Goal: Task Accomplishment & Management: Manage account settings

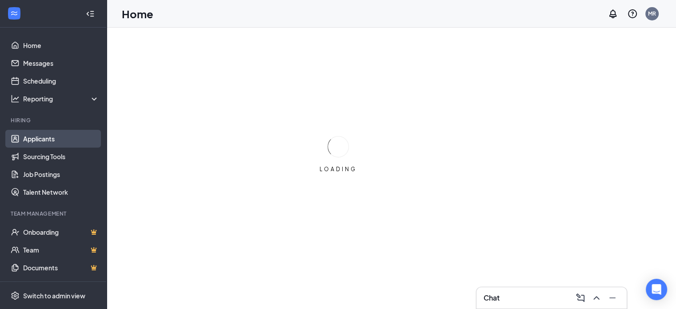
click at [48, 141] on link "Applicants" at bounding box center [61, 139] width 76 height 18
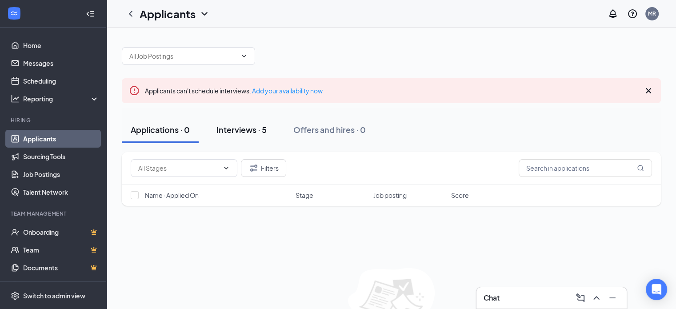
click at [229, 130] on div "Interviews · 5" at bounding box center [241, 129] width 50 height 11
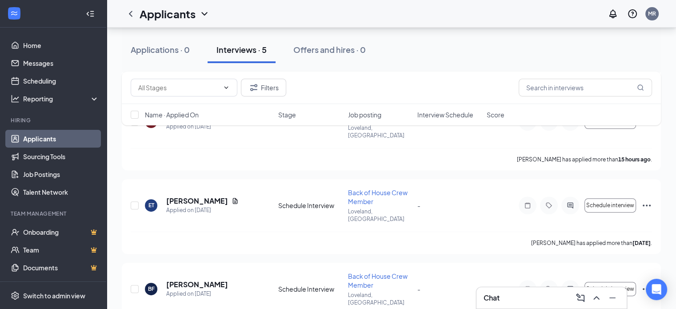
scroll to position [287, 0]
click at [648, 283] on icon "Ellipses" at bounding box center [646, 288] width 11 height 11
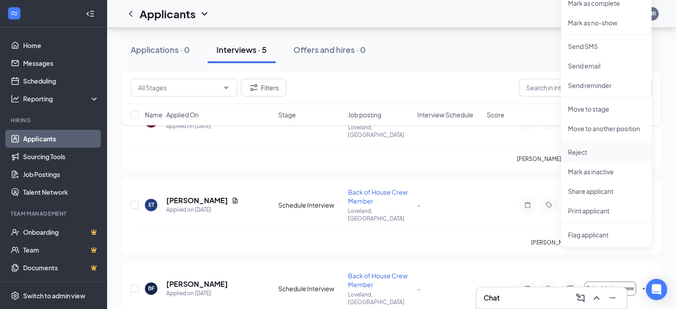
click at [579, 149] on p "Reject" at bounding box center [606, 152] width 76 height 9
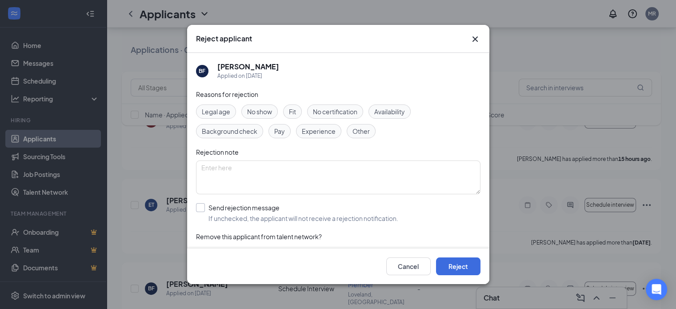
click at [201, 206] on input "Send rejection message If unchecked, the applicant will not receive a rejection…" at bounding box center [297, 213] width 202 height 20
checkbox input "true"
click at [308, 128] on span "Experience" at bounding box center [319, 131] width 34 height 10
click at [458, 272] on button "Reject" at bounding box center [458, 266] width 44 height 18
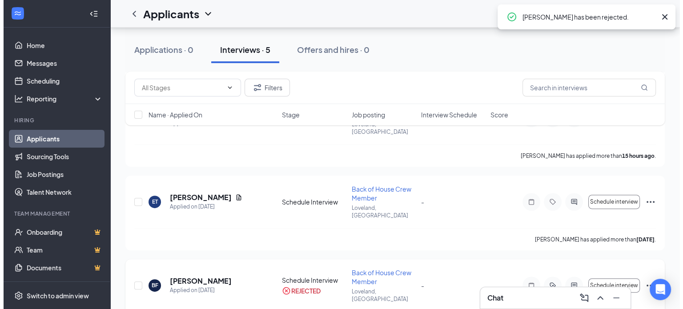
scroll to position [291, 0]
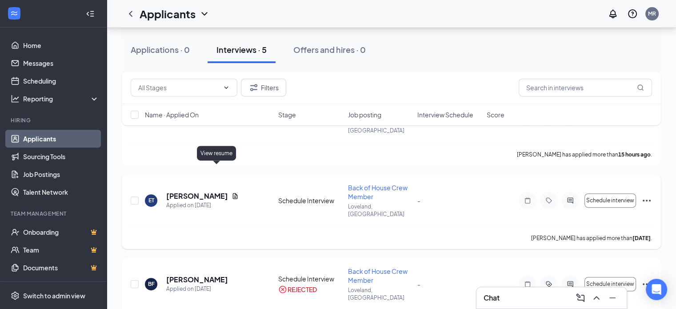
click at [232, 192] on icon "Document" at bounding box center [235, 195] width 7 height 7
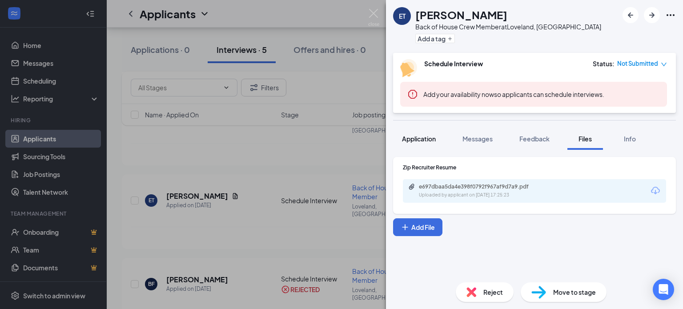
click at [416, 139] on span "Application" at bounding box center [419, 139] width 34 height 8
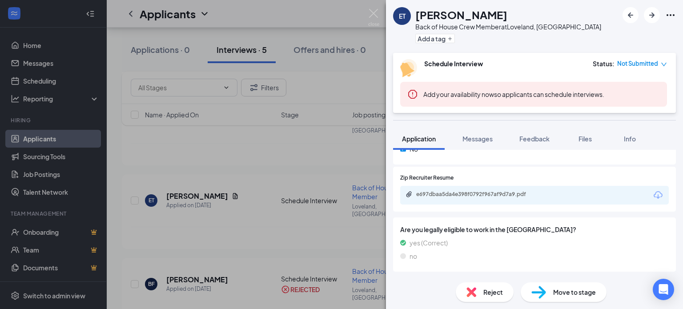
scroll to position [222, 0]
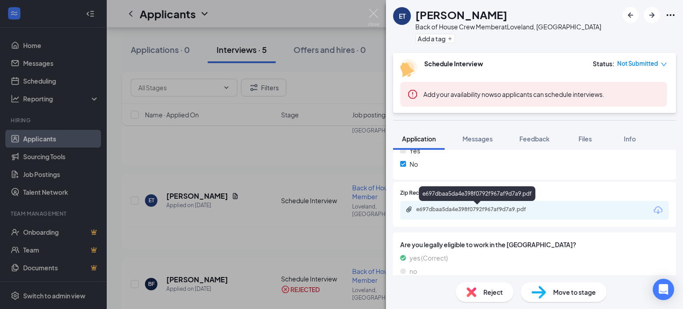
click at [450, 206] on div "e697dbaa5da4e398f0792f967af9d7a9.pdf" at bounding box center [478, 209] width 124 height 7
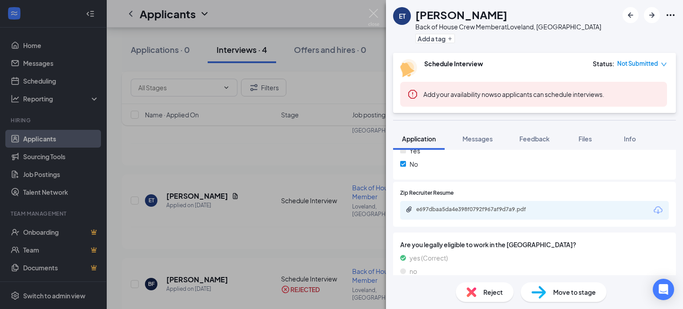
click at [500, 288] on span "Reject" at bounding box center [493, 292] width 20 height 10
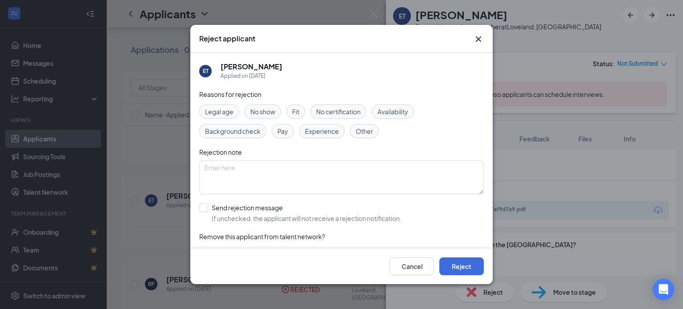
click at [314, 129] on span "Experience" at bounding box center [322, 131] width 34 height 10
click at [204, 206] on input "Send rejection message If unchecked, the applicant will not receive a rejection…" at bounding box center [300, 213] width 202 height 20
checkbox input "true"
click at [480, 268] on button "Reject" at bounding box center [461, 266] width 44 height 18
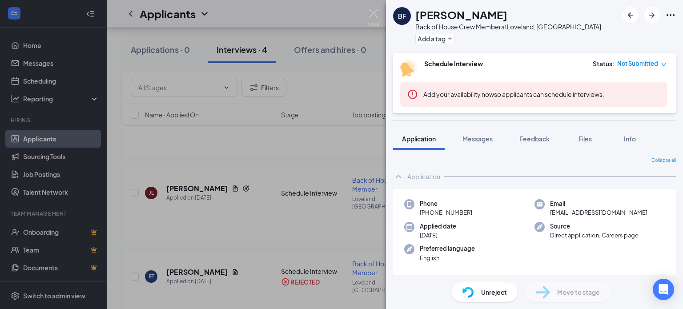
click at [239, 171] on div "BF Braden Freel Back of House Crew Member at Loveland, CO Add a tag Schedule In…" at bounding box center [341, 154] width 683 height 309
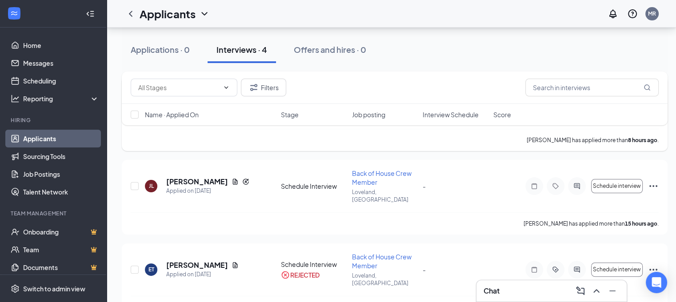
scroll to position [142, 0]
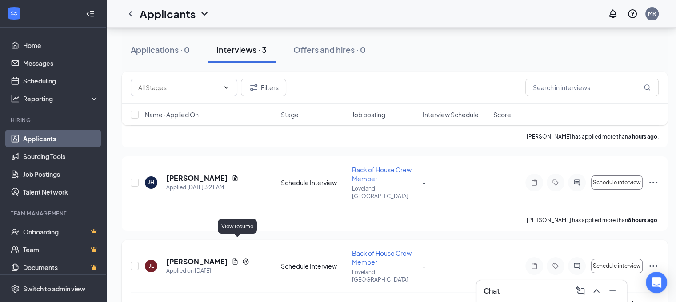
click at [235, 258] on icon "Document" at bounding box center [235, 261] width 7 height 7
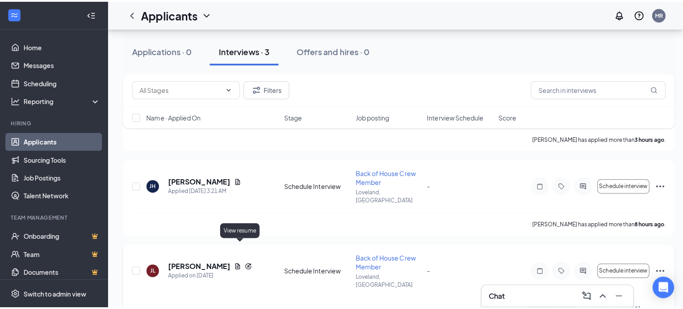
scroll to position [135, 0]
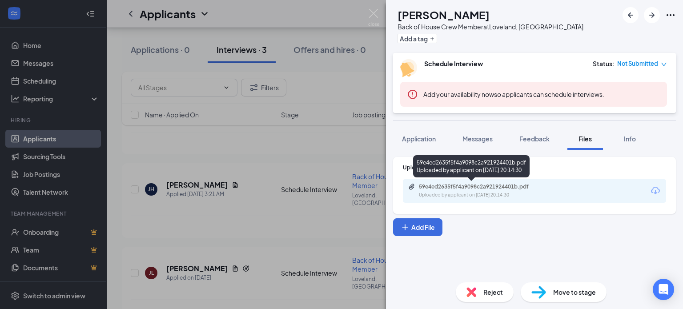
click at [437, 197] on div "Uploaded by applicant on Aug 25, 2025 at 20:14:30" at bounding box center [485, 195] width 133 height 7
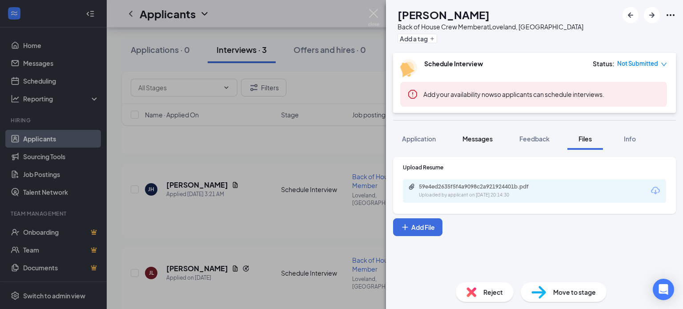
click at [475, 138] on span "Messages" at bounding box center [477, 139] width 30 height 8
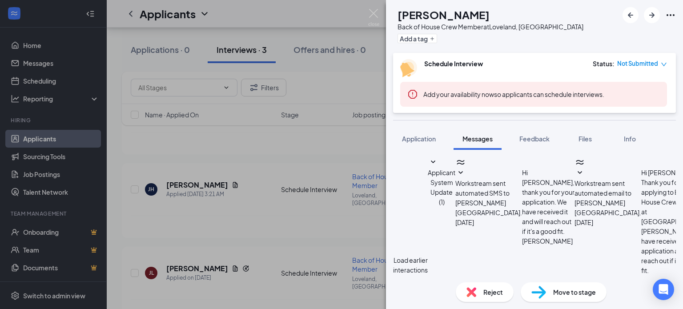
scroll to position [351, 0]
type textarea "Hello Julien. This is Ruben Hooper from Culver's. Please give me a call about y…"
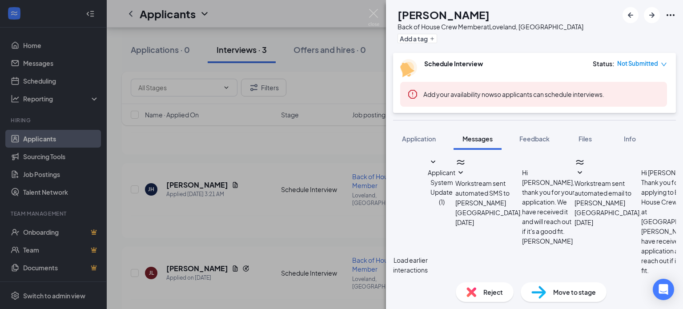
click at [227, 174] on div "JL Julien Little Burgos Back of House Crew Member at Loveland, CO Add a tag Sch…" at bounding box center [341, 154] width 683 height 309
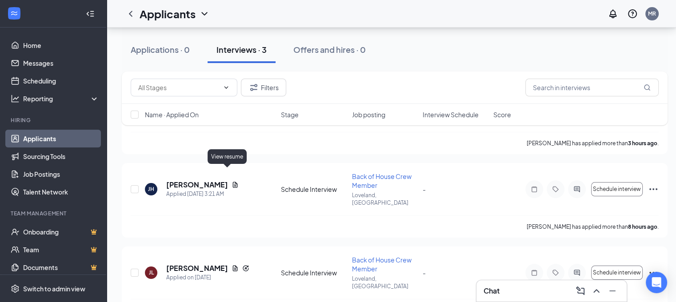
click at [233, 182] on icon "Document" at bounding box center [235, 185] width 5 height 6
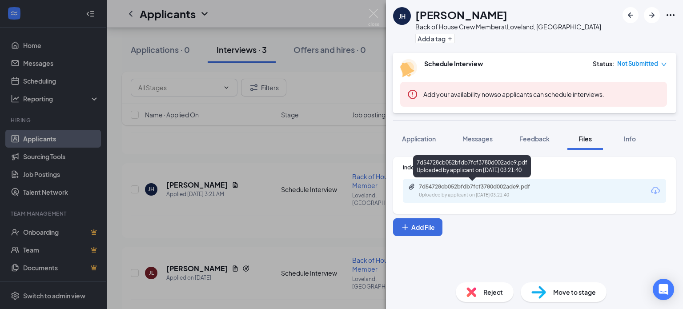
click at [474, 184] on div "7d54728cb052bfdb7fcf3780d002ade9.pdf" at bounding box center [481, 186] width 124 height 7
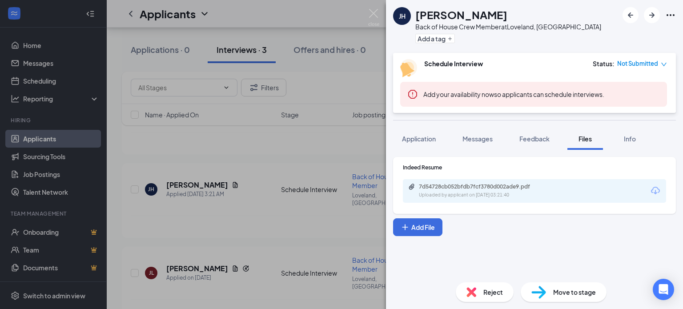
click at [477, 292] on div "Reject" at bounding box center [485, 292] width 58 height 20
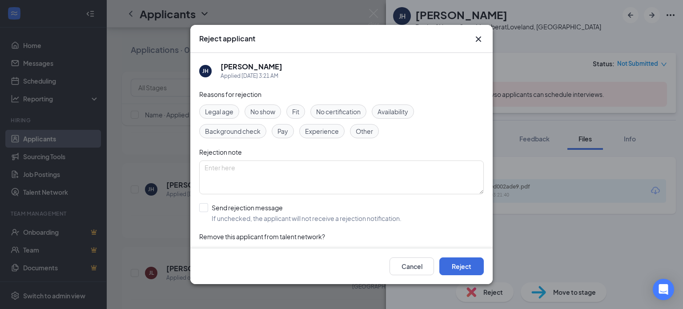
click at [334, 129] on span "Experience" at bounding box center [322, 131] width 34 height 10
click at [204, 207] on input "Send rejection message If unchecked, the applicant will not receive a rejection…" at bounding box center [300, 213] width 202 height 20
checkbox input "true"
click at [466, 265] on button "Reject" at bounding box center [461, 266] width 44 height 18
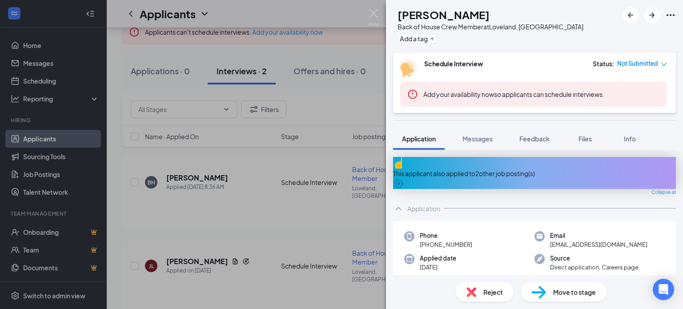
click at [241, 179] on div "JL Julien Little Burgos Back of House Crew Member at Loveland, CO Add a tag Sch…" at bounding box center [341, 154] width 683 height 309
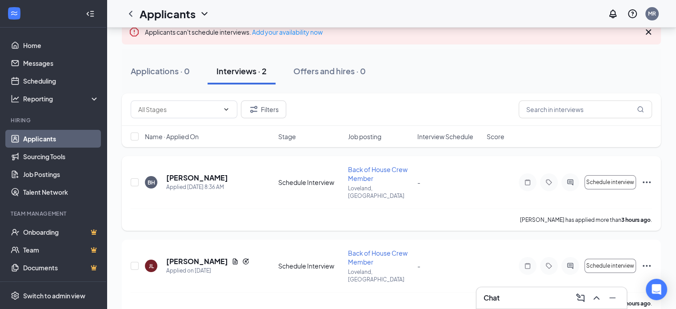
click at [646, 181] on icon "Ellipses" at bounding box center [647, 182] width 8 height 2
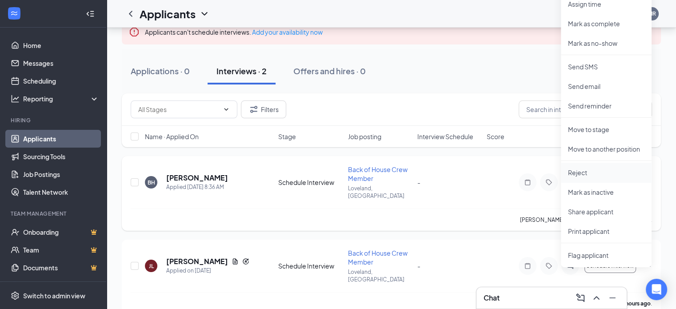
click at [574, 173] on p "Reject" at bounding box center [606, 172] width 76 height 9
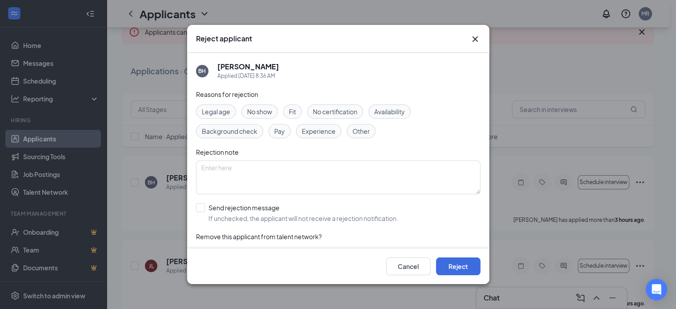
click at [323, 132] on span "Experience" at bounding box center [319, 131] width 34 height 10
click at [203, 208] on input "Send rejection message If unchecked, the applicant will not receive a rejection…" at bounding box center [297, 213] width 202 height 20
checkbox input "true"
click at [466, 263] on button "Reject" at bounding box center [458, 266] width 44 height 18
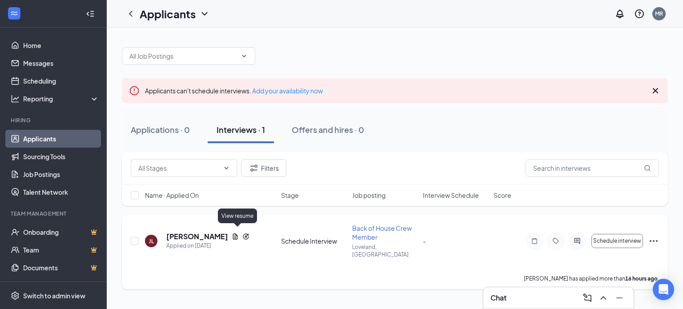
click at [236, 233] on icon "Document" at bounding box center [235, 236] width 7 height 7
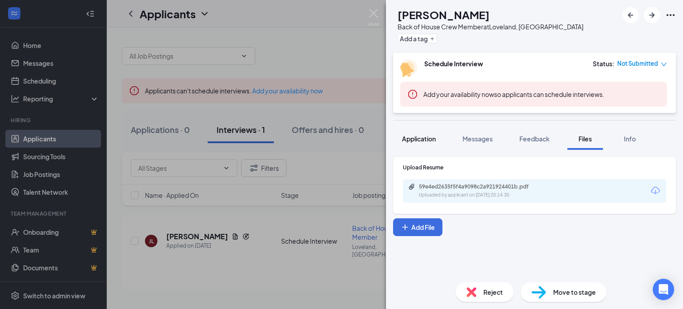
click at [407, 138] on span "Application" at bounding box center [419, 139] width 34 height 8
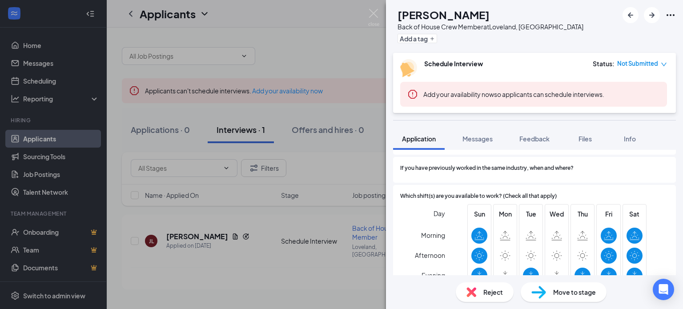
scroll to position [503, 0]
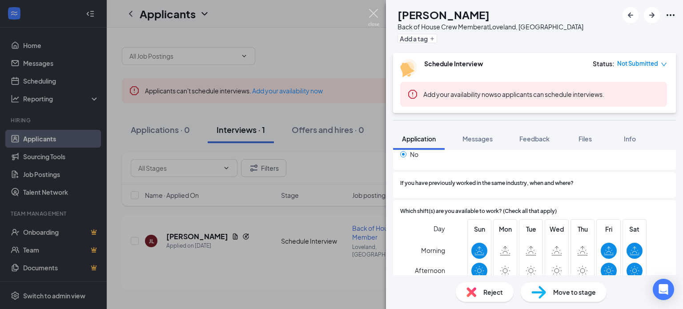
click at [370, 16] on img at bounding box center [373, 17] width 11 height 17
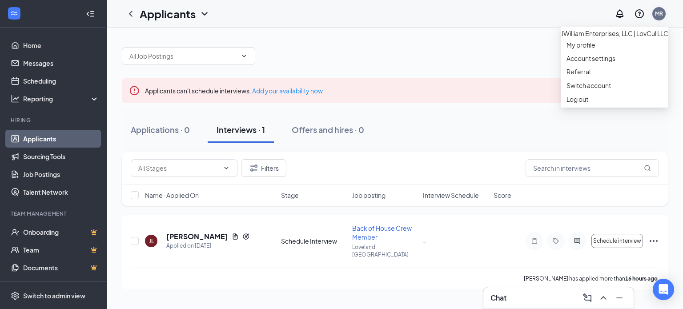
click at [655, 14] on div "MR" at bounding box center [659, 14] width 8 height 8
click at [582, 104] on div "Log out" at bounding box center [614, 99] width 96 height 9
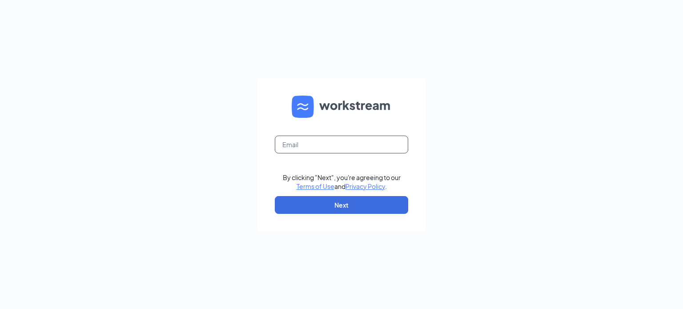
click at [383, 149] on input "text" at bounding box center [341, 145] width 133 height 18
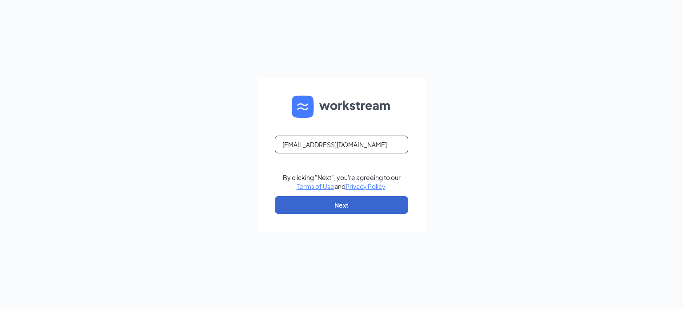
type input "cilvers@jwe.email"
click at [351, 206] on button "Next" at bounding box center [341, 205] width 133 height 18
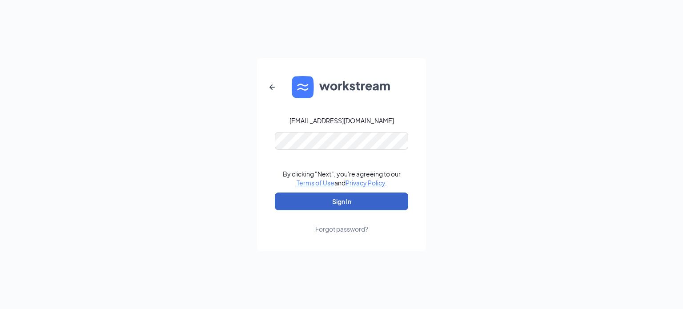
click at [323, 199] on button "Sign In" at bounding box center [341, 201] width 133 height 18
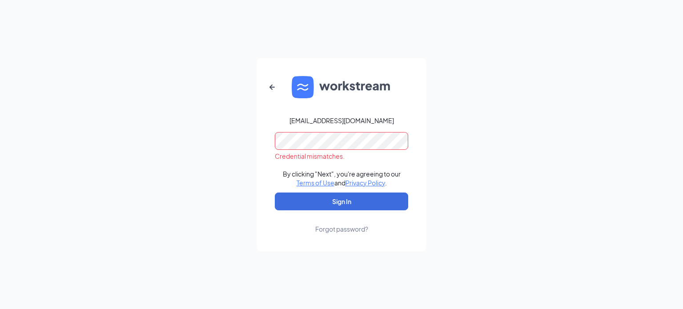
click at [277, 158] on div "Credential mismatches." at bounding box center [341, 146] width 133 height 28
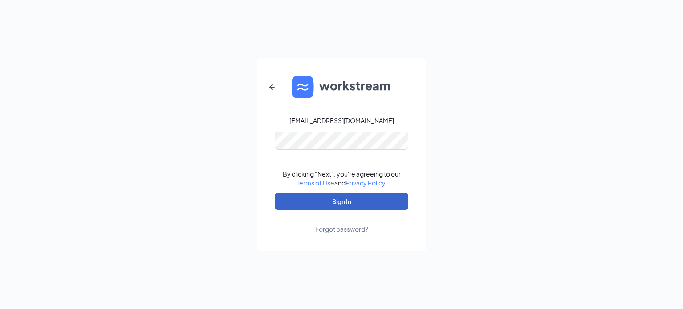
click at [282, 202] on button "Sign In" at bounding box center [341, 201] width 133 height 18
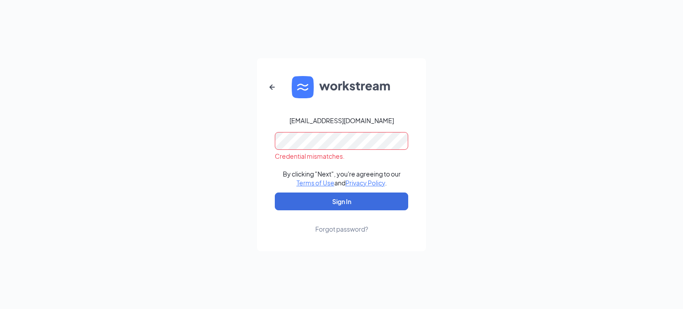
click at [251, 129] on div "cilvers@jwe.email Credential mismatches. By clicking "Next", you're agreeing to…" at bounding box center [341, 154] width 683 height 309
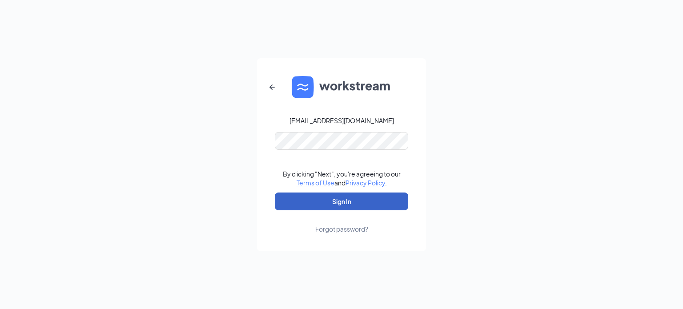
click at [286, 199] on button "Sign In" at bounding box center [341, 201] width 133 height 18
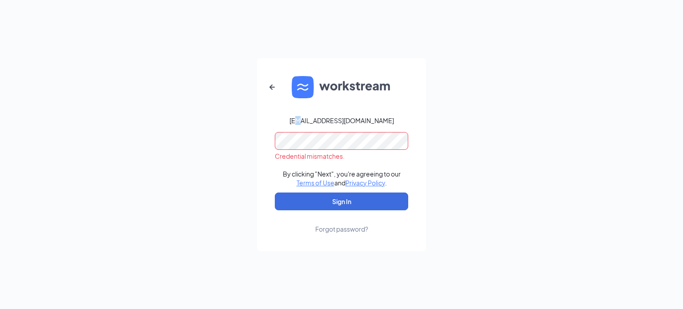
click at [320, 117] on div "cilvers@jwe.email" at bounding box center [341, 120] width 104 height 9
click at [358, 119] on div "cilvers@jwe.email" at bounding box center [341, 120] width 104 height 9
click at [281, 129] on form "cilvers@jwe.email Credential mismatches. By clicking "Next", you're agreeing to…" at bounding box center [341, 154] width 169 height 193
drag, startPoint x: 281, startPoint y: 131, endPoint x: 492, endPoint y: 113, distance: 211.4
click at [492, 113] on div "cilvers@jwe.email Credential mismatches. By clicking "Next", you're agreeing to…" at bounding box center [341, 154] width 683 height 309
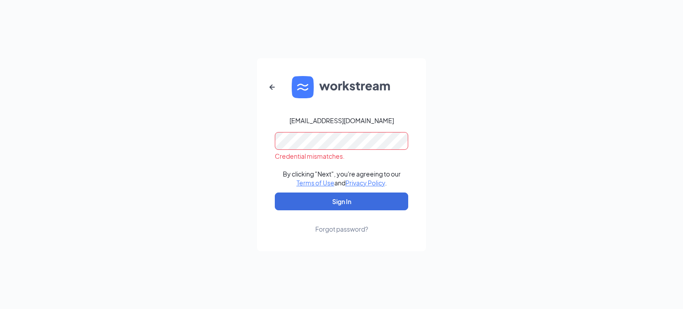
click at [253, 140] on div "cilvers@jwe.email Credential mismatches. By clicking "Next", you're agreeing to…" at bounding box center [341, 154] width 683 height 309
drag, startPoint x: 273, startPoint y: 143, endPoint x: 532, endPoint y: 91, distance: 264.2
click at [532, 91] on div "cilvers@jwe.email Credential mismatches. By clicking "Next", you're agreeing to…" at bounding box center [341, 154] width 683 height 309
click at [279, 84] on button "button" at bounding box center [271, 86] width 21 height 21
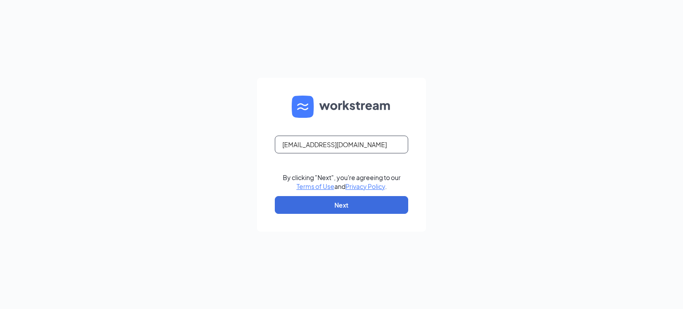
click at [347, 149] on input "cilvers@jwe.email" at bounding box center [341, 145] width 133 height 18
click at [284, 144] on input "cilvers@jwe.email" at bounding box center [341, 145] width 133 height 18
click at [289, 145] on input "cilvers@jwe.email" at bounding box center [341, 145] width 133 height 18
type input "culvers@jwe.email"
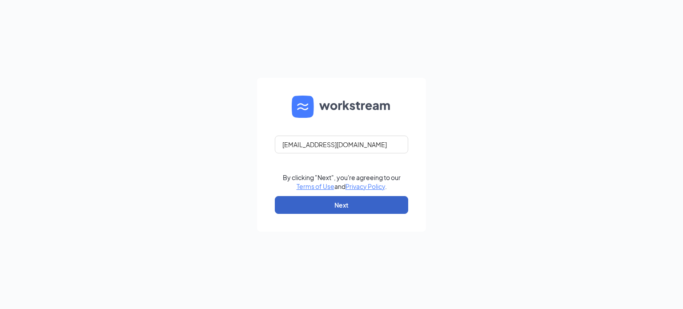
click at [309, 206] on button "Next" at bounding box center [341, 205] width 133 height 18
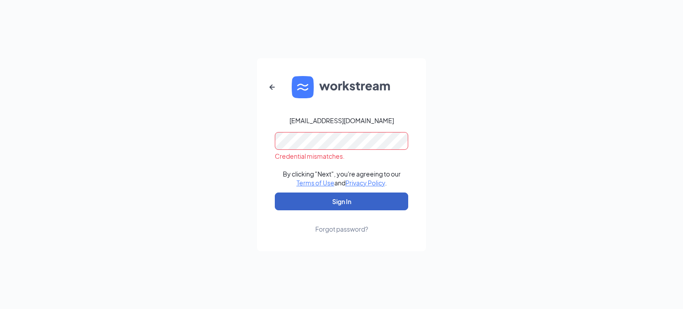
click at [356, 200] on button "Sign In" at bounding box center [341, 201] width 133 height 18
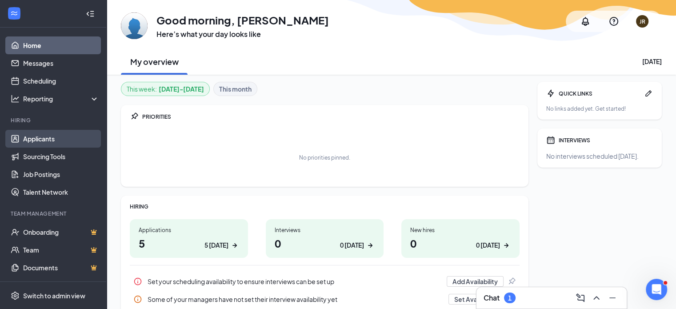
click at [42, 141] on link "Applicants" at bounding box center [61, 139] width 76 height 18
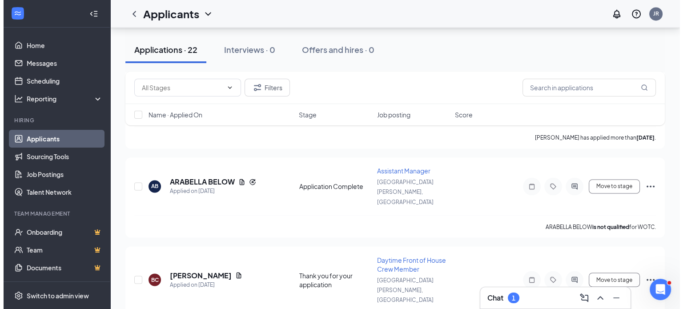
scroll to position [1678, 0]
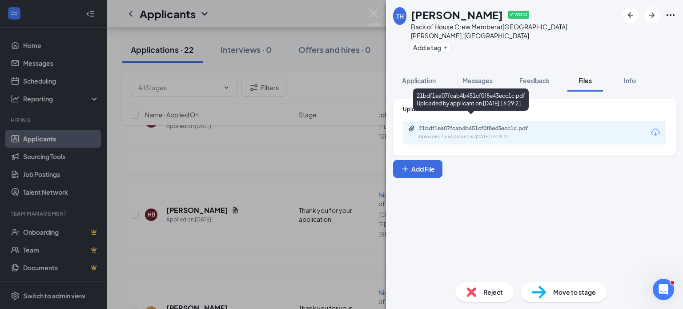
click at [464, 133] on div "Uploaded by applicant on [DATE] 16:29:21" at bounding box center [485, 136] width 133 height 7
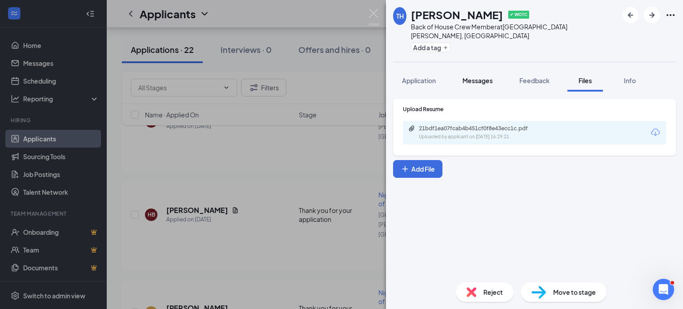
click at [480, 80] on button "Messages" at bounding box center [477, 80] width 48 height 22
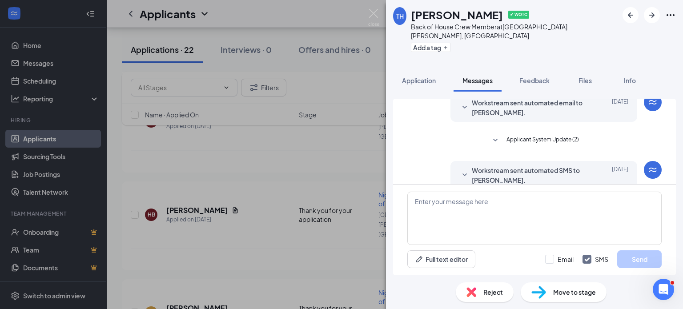
click at [486, 76] on button "Messages" at bounding box center [477, 80] width 48 height 22
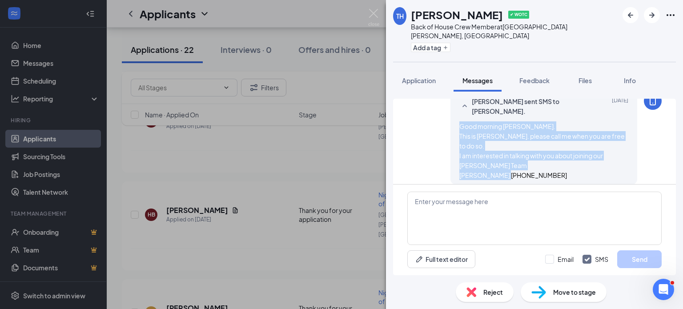
drag, startPoint x: 453, startPoint y: 116, endPoint x: 548, endPoint y: 169, distance: 108.8
click at [548, 169] on div "Good morning [PERSON_NAME]. This is [PERSON_NAME]. please call me when you are …" at bounding box center [543, 150] width 169 height 59
copy span "Good morning [PERSON_NAME]. This is [PERSON_NAME]. please call me when you are …"
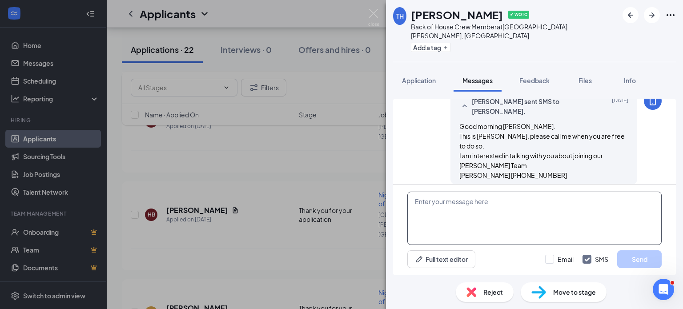
click at [468, 208] on textarea at bounding box center [534, 218] width 254 height 53
drag, startPoint x: 468, startPoint y: 211, endPoint x: 469, endPoint y: 216, distance: 5.4
paste textarea "Good morning [PERSON_NAME]. This is [PERSON_NAME]. please call me when you are …"
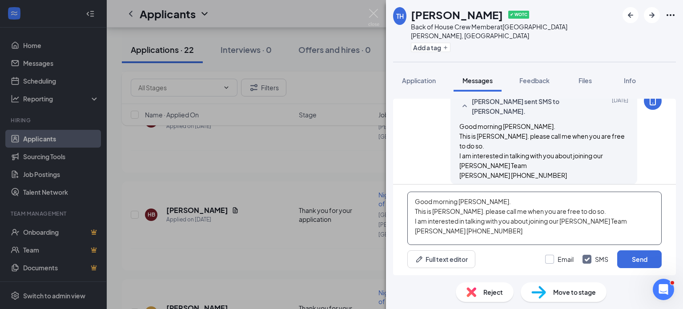
type textarea "Good morning [PERSON_NAME]. This is [PERSON_NAME]. please call me when you are …"
click at [548, 260] on input "Email" at bounding box center [559, 259] width 28 height 9
checkbox input "true"
click at [633, 259] on button "Send" at bounding box center [639, 259] width 44 height 18
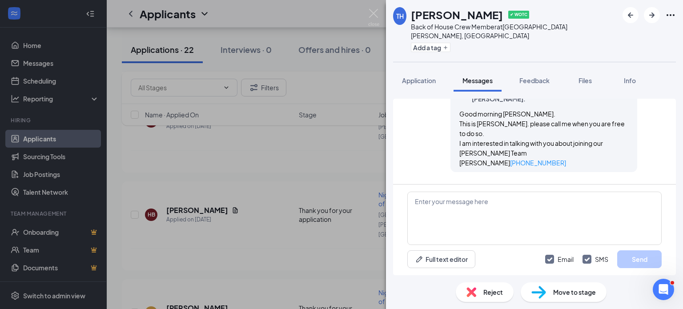
scroll to position [441, 0]
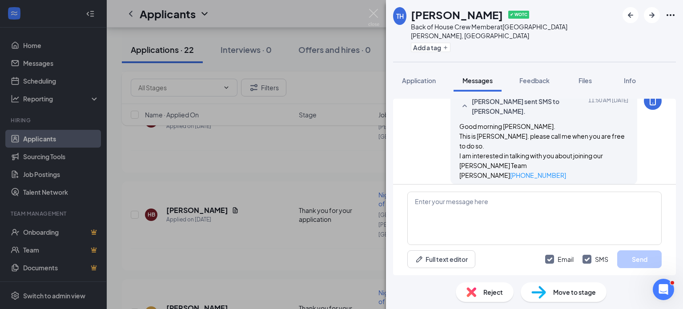
click at [223, 168] on div "TH [PERSON_NAME] ✔ WOTC Back of House Crew Member at [GEOGRAPHIC_DATA][PERSON_N…" at bounding box center [341, 154] width 683 height 309
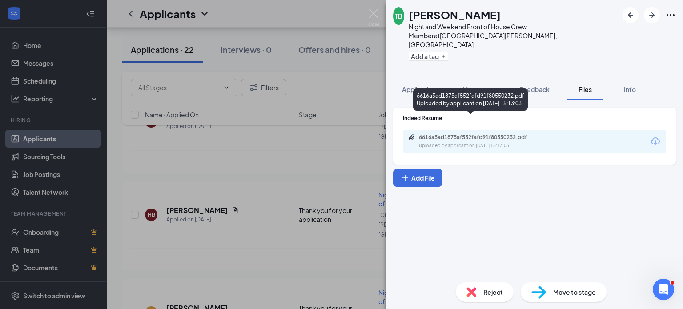
click at [466, 142] on div "Uploaded by applicant on [DATE] 15:13:03" at bounding box center [485, 145] width 133 height 7
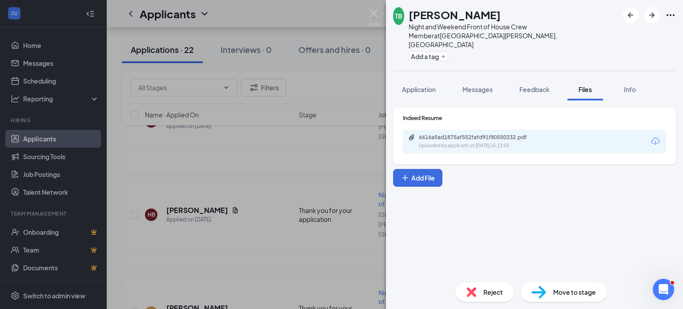
click at [491, 293] on span "Reject" at bounding box center [493, 292] width 20 height 10
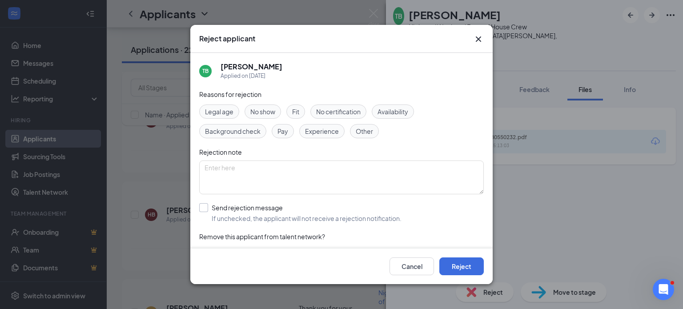
click at [206, 208] on input "Send rejection message If unchecked, the applicant will not receive a rejection…" at bounding box center [300, 213] width 202 height 20
checkbox input "true"
click at [462, 264] on button "Reject" at bounding box center [461, 266] width 44 height 18
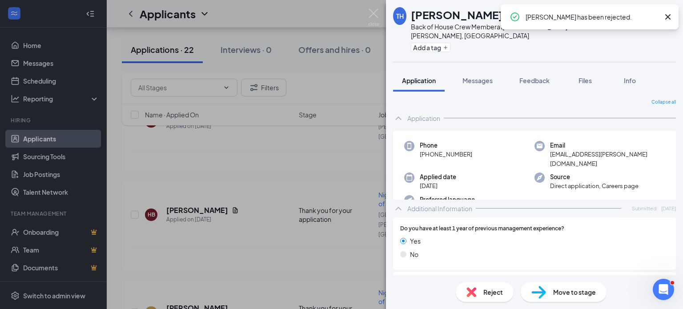
scroll to position [1591, 0]
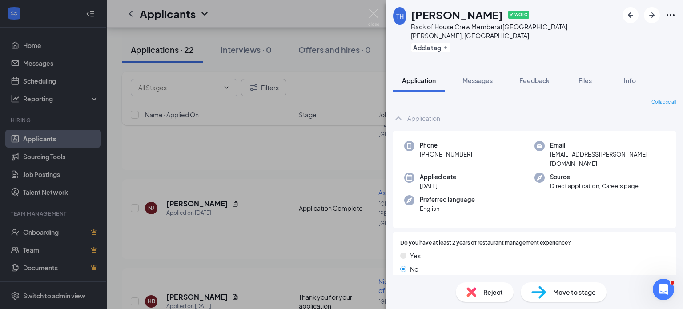
click at [473, 293] on img at bounding box center [471, 292] width 10 height 10
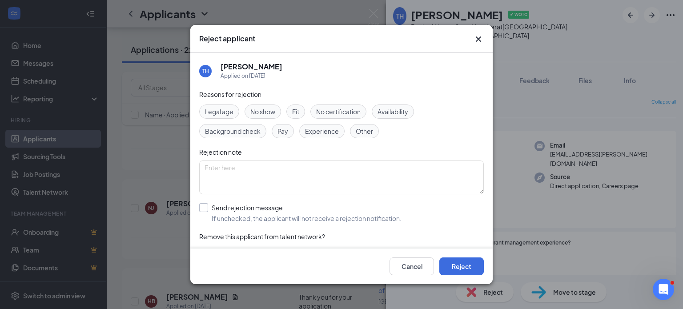
click at [204, 203] on input "Send rejection message If unchecked, the applicant will not receive a rejection…" at bounding box center [300, 213] width 202 height 20
checkbox input "true"
click at [463, 270] on button "Reject" at bounding box center [461, 266] width 44 height 18
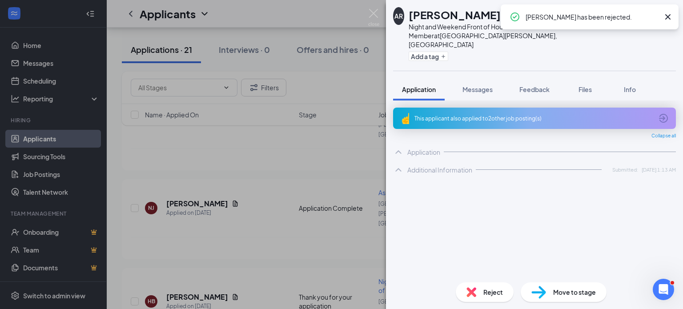
scroll to position [1514, 0]
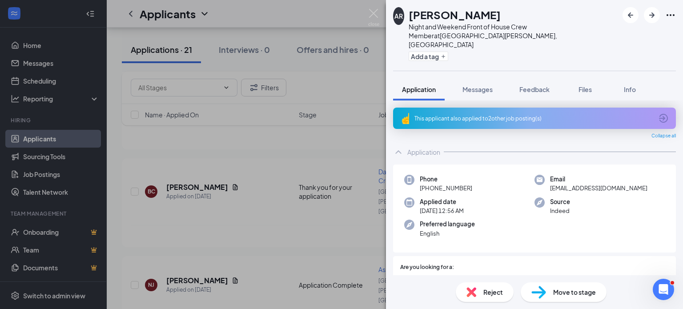
click at [480, 295] on div "Reject" at bounding box center [485, 292] width 58 height 20
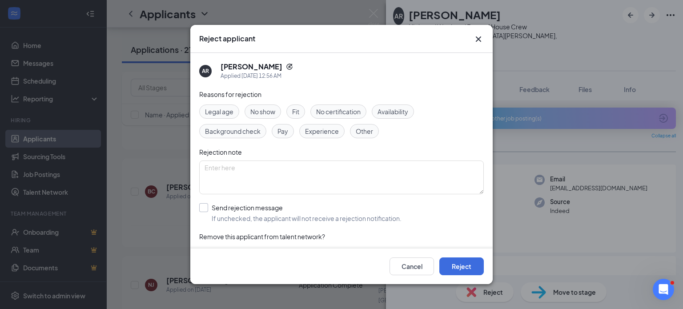
click at [208, 208] on input "Send rejection message If unchecked, the applicant will not receive a rejection…" at bounding box center [300, 213] width 202 height 20
checkbox input "true"
click at [464, 263] on button "Reject" at bounding box center [461, 266] width 44 height 18
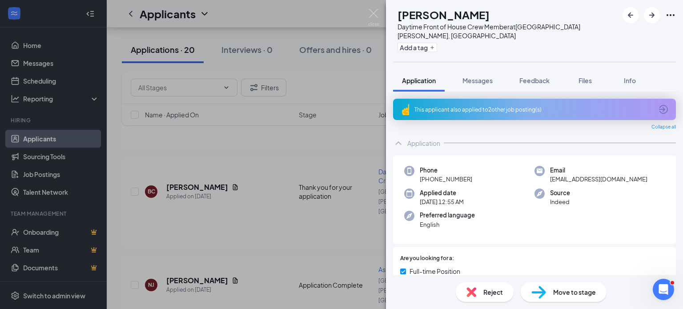
click at [476, 292] on div "Reject" at bounding box center [485, 292] width 58 height 20
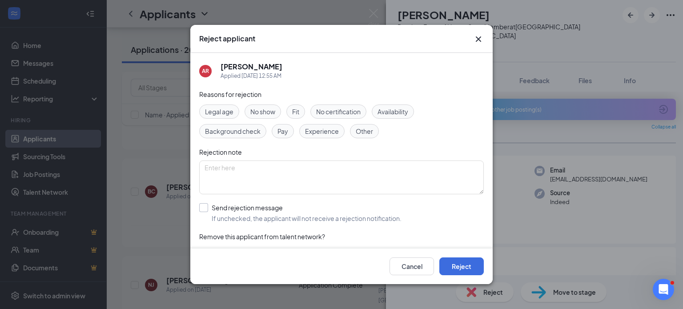
click at [202, 206] on input "Send rejection message If unchecked, the applicant will not receive a rejection…" at bounding box center [300, 213] width 202 height 20
checkbox input "true"
click at [465, 271] on button "Reject" at bounding box center [461, 266] width 44 height 18
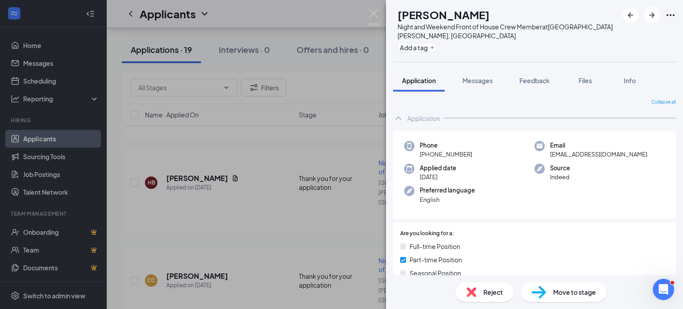
click at [480, 293] on div "Reject" at bounding box center [485, 292] width 58 height 20
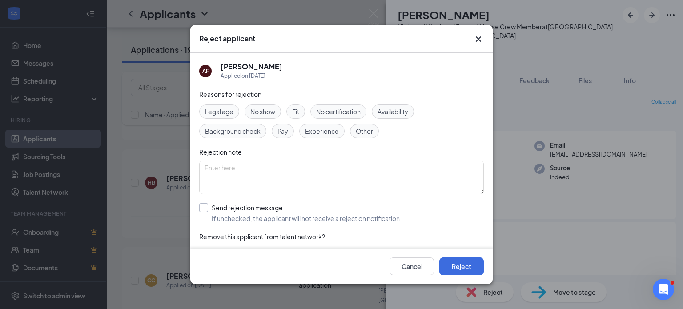
click at [203, 208] on input "Send rejection message If unchecked, the applicant will not receive a rejection…" at bounding box center [300, 213] width 202 height 20
checkbox input "true"
click at [456, 266] on button "Reject" at bounding box center [461, 266] width 44 height 18
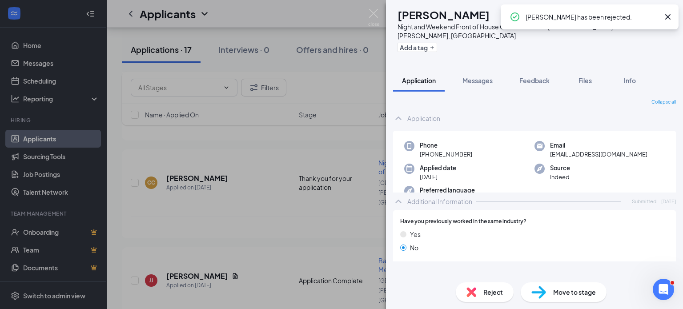
scroll to position [1510, 0]
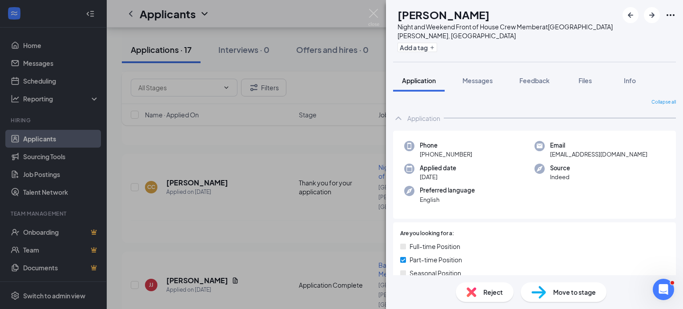
click at [485, 288] on span "Reject" at bounding box center [493, 292] width 20 height 10
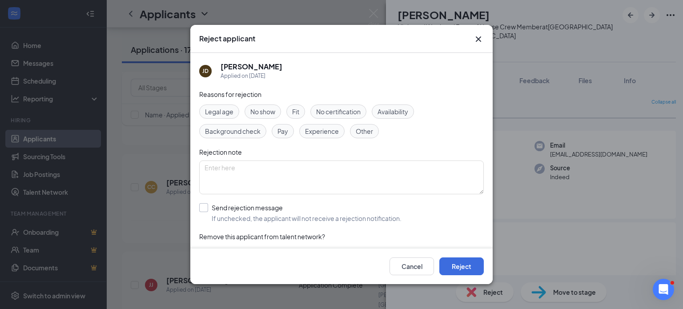
click at [206, 206] on input "Send rejection message If unchecked, the applicant will not receive a rejection…" at bounding box center [300, 213] width 202 height 20
checkbox input "true"
click at [456, 264] on button "Reject" at bounding box center [461, 266] width 44 height 18
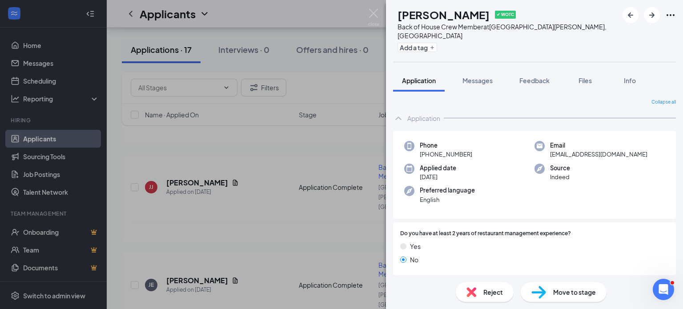
click at [473, 292] on img at bounding box center [471, 292] width 10 height 10
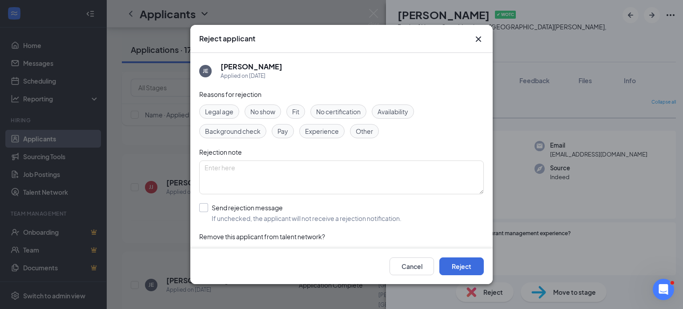
click at [205, 204] on input "Send rejection message If unchecked, the applicant will not receive a rejection…" at bounding box center [300, 213] width 202 height 20
checkbox input "true"
click at [461, 265] on button "Reject" at bounding box center [461, 266] width 44 height 18
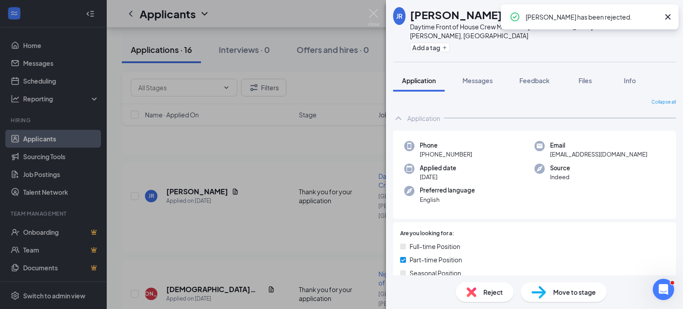
scroll to position [1514, 0]
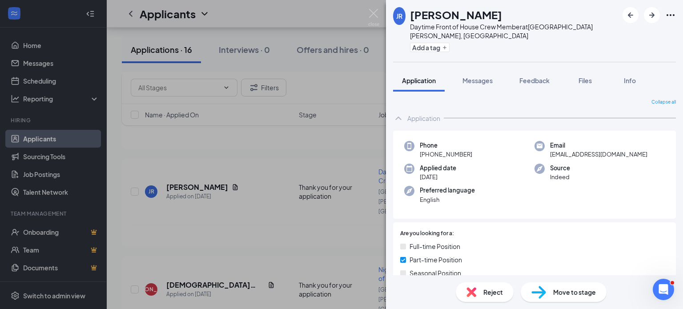
click at [484, 301] on div "Reject" at bounding box center [485, 292] width 58 height 20
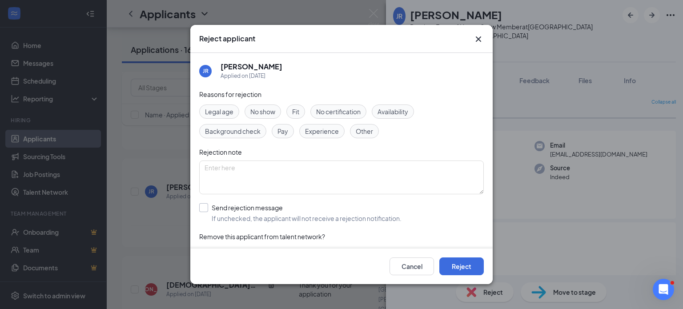
click at [206, 206] on input "Send rejection message If unchecked, the applicant will not receive a rejection…" at bounding box center [300, 213] width 202 height 20
checkbox input "true"
click at [460, 265] on button "Reject" at bounding box center [461, 266] width 44 height 18
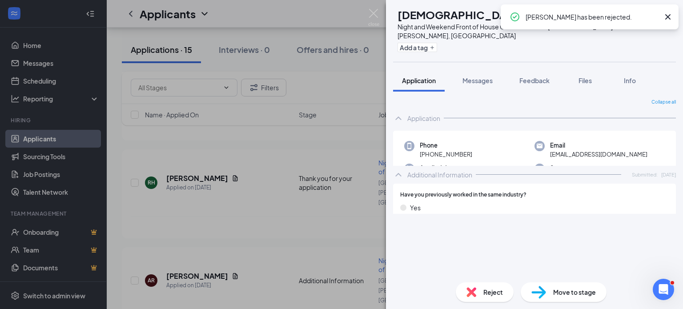
scroll to position [1523, 0]
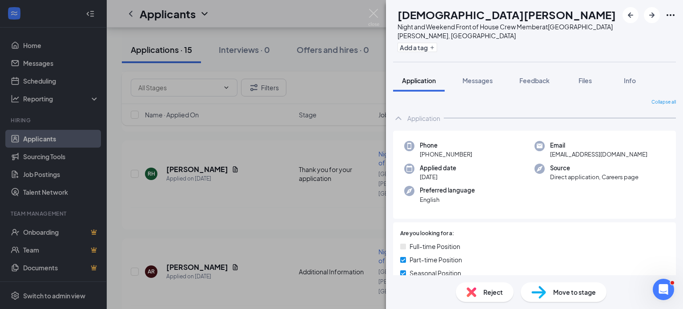
click at [473, 291] on img at bounding box center [471, 292] width 10 height 10
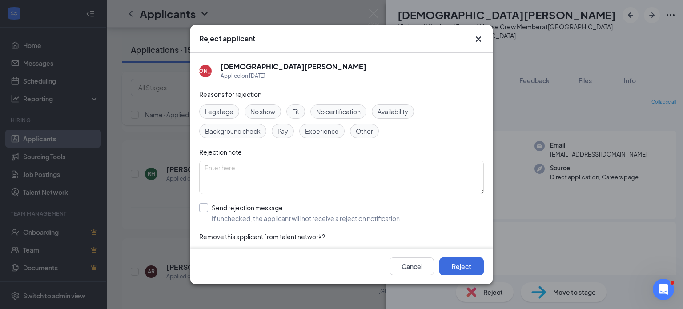
click at [203, 208] on input "Send rejection message If unchecked, the applicant will not receive a rejection…" at bounding box center [300, 213] width 202 height 20
checkbox input "true"
click at [462, 268] on button "Reject" at bounding box center [461, 266] width 44 height 18
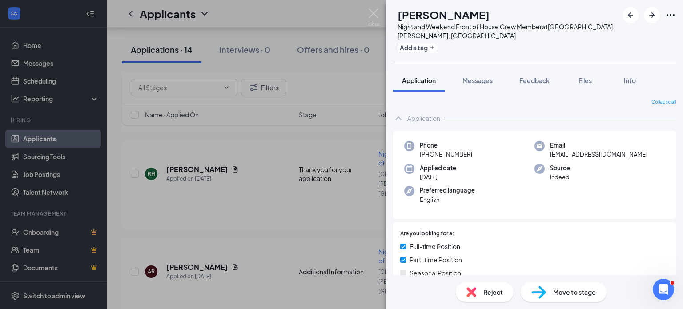
click at [497, 291] on span "Reject" at bounding box center [493, 292] width 20 height 10
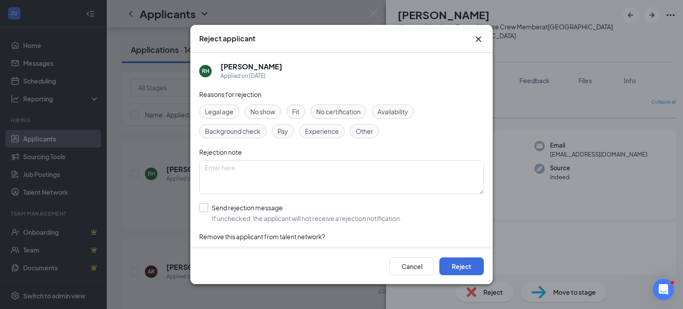
click at [208, 208] on input "Send rejection message If unchecked, the applicant will not receive a rejection…" at bounding box center [300, 213] width 202 height 20
checkbox input "true"
click at [453, 265] on button "Reject" at bounding box center [461, 266] width 44 height 18
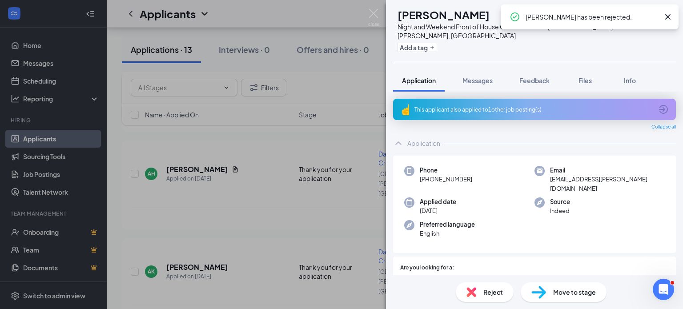
scroll to position [1510, 0]
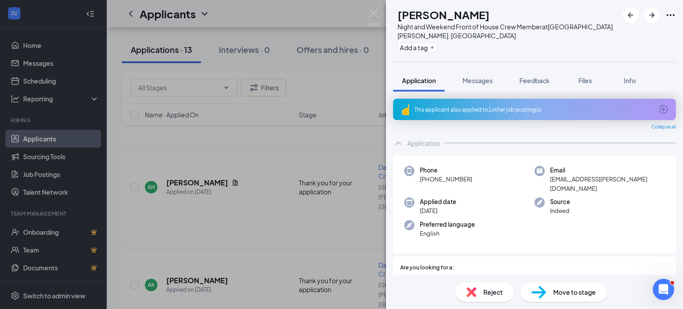
click at [471, 290] on img at bounding box center [471, 292] width 10 height 10
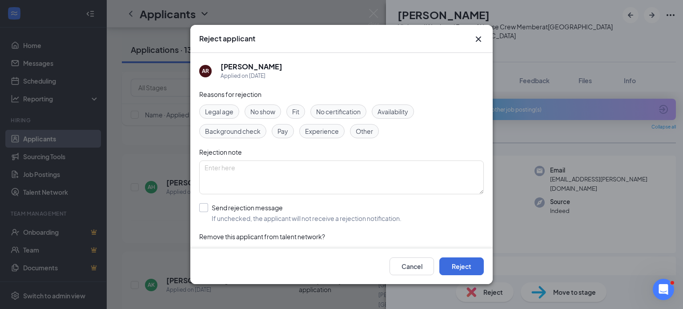
click at [203, 206] on input "Send rejection message If unchecked, the applicant will not receive a rejection…" at bounding box center [300, 213] width 202 height 20
checkbox input "true"
click at [477, 264] on button "Reject" at bounding box center [461, 266] width 44 height 18
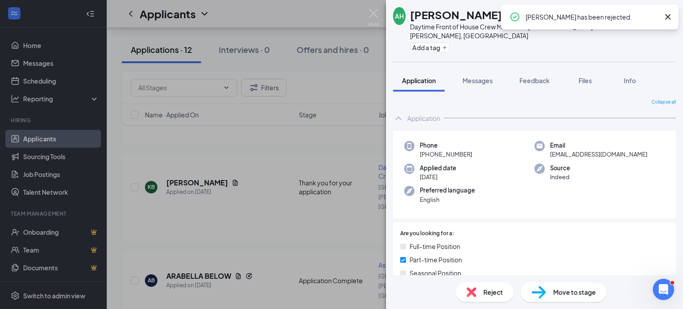
scroll to position [1479, 0]
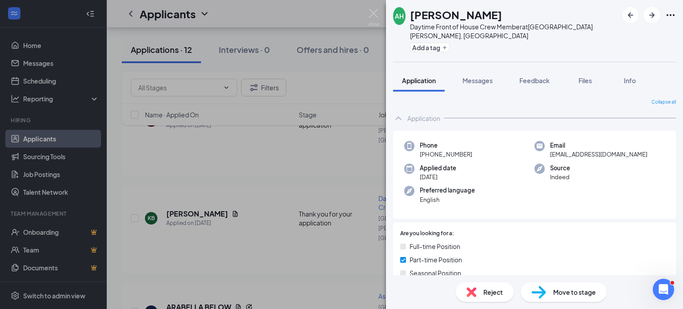
click at [485, 293] on span "Reject" at bounding box center [493, 292] width 20 height 10
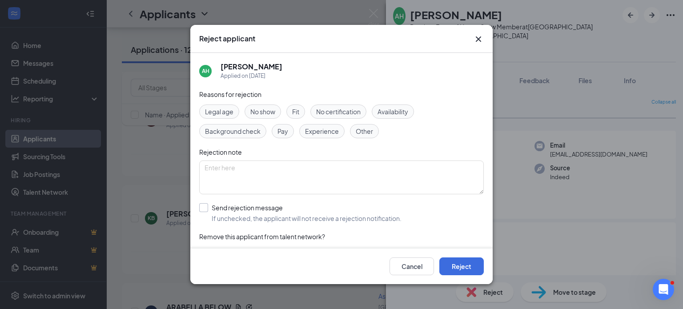
click at [204, 209] on input "Send rejection message If unchecked, the applicant will not receive a rejection…" at bounding box center [300, 213] width 202 height 20
checkbox input "true"
click at [460, 264] on button "Reject" at bounding box center [461, 266] width 44 height 18
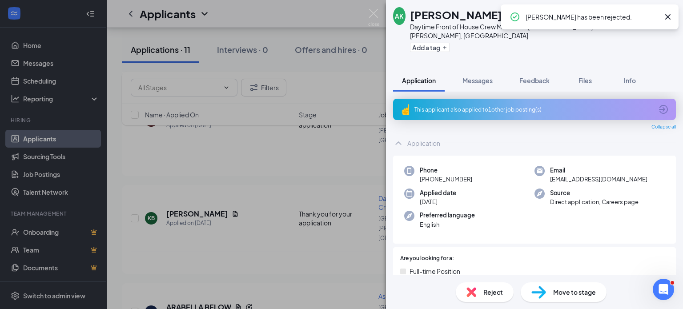
scroll to position [1474, 0]
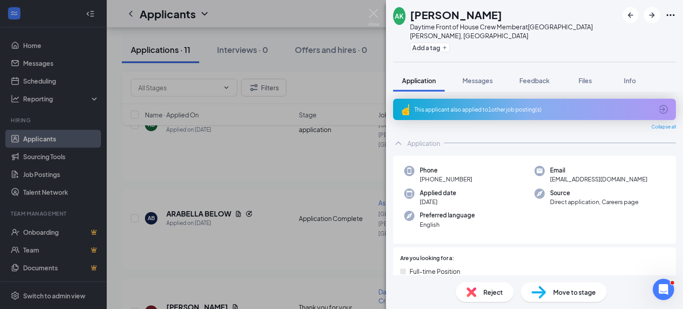
click at [478, 286] on div "Reject" at bounding box center [485, 292] width 58 height 20
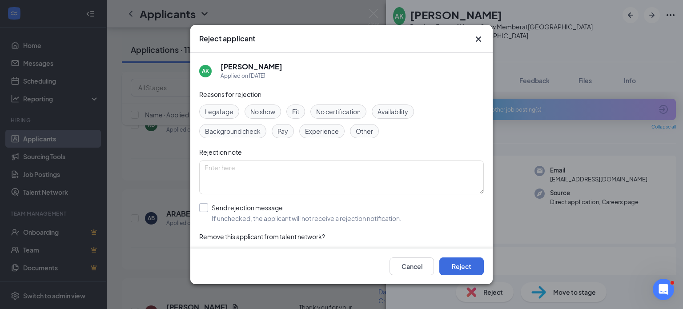
click at [200, 205] on input "Send rejection message If unchecked, the applicant will not receive a rejection…" at bounding box center [300, 213] width 202 height 20
checkbox input "true"
click at [477, 266] on button "Reject" at bounding box center [461, 266] width 44 height 18
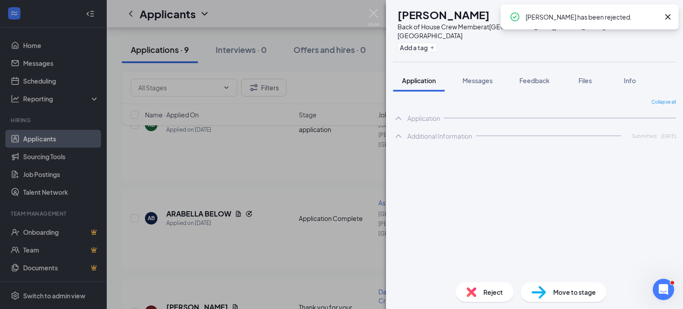
scroll to position [1479, 0]
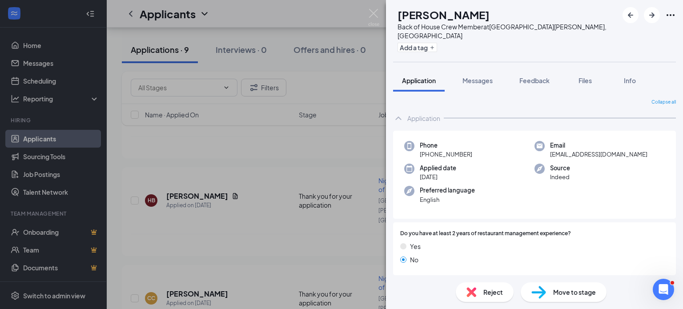
click at [495, 295] on span "Reject" at bounding box center [493, 292] width 20 height 10
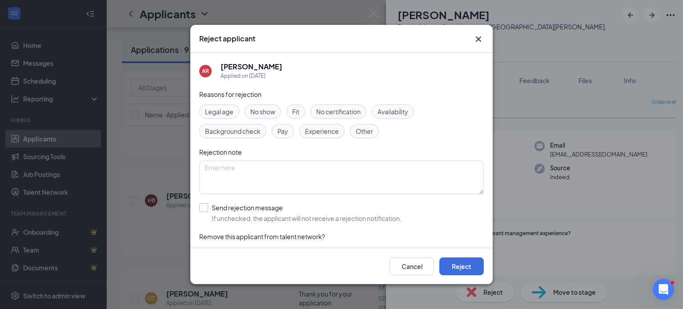
click at [201, 208] on input "Send rejection message If unchecked, the applicant will not receive a rejection…" at bounding box center [300, 213] width 202 height 20
checkbox input "true"
click at [473, 267] on button "Reject" at bounding box center [461, 266] width 44 height 18
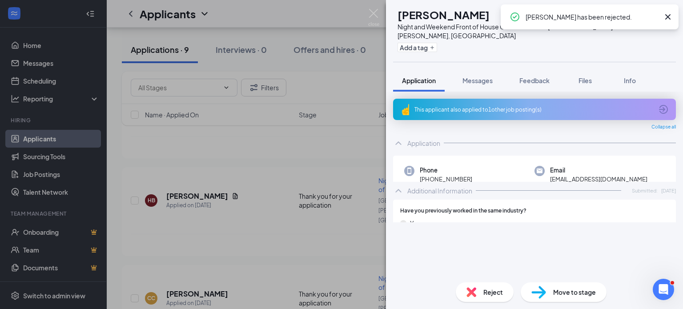
scroll to position [1483, 0]
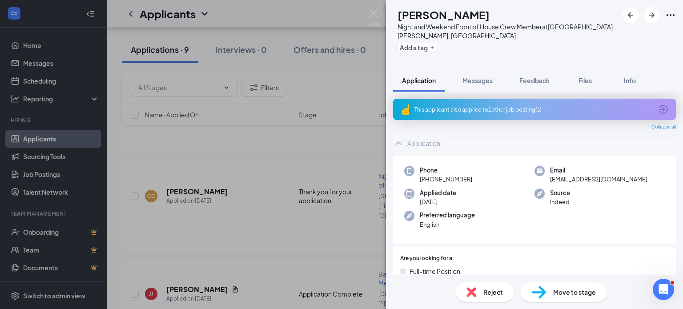
click at [479, 292] on div "Reject" at bounding box center [485, 292] width 58 height 20
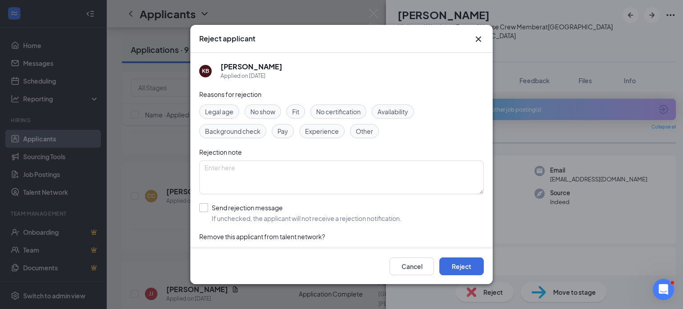
click at [206, 208] on input "Send rejection message If unchecked, the applicant will not receive a rejection…" at bounding box center [300, 213] width 202 height 20
checkbox input "true"
click at [466, 264] on button "Reject" at bounding box center [461, 266] width 44 height 18
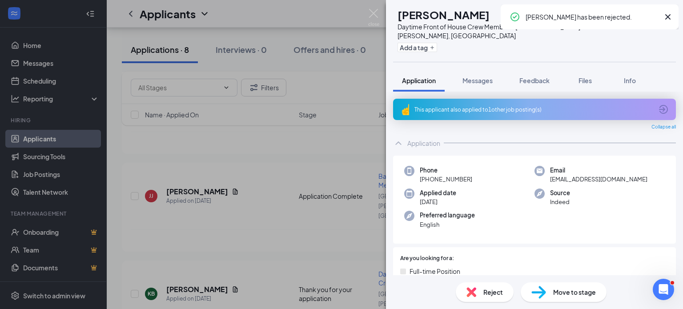
scroll to position [222, 0]
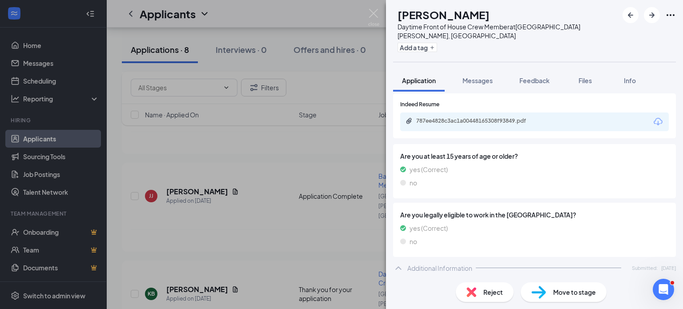
click at [496, 300] on div "Reject" at bounding box center [485, 292] width 58 height 20
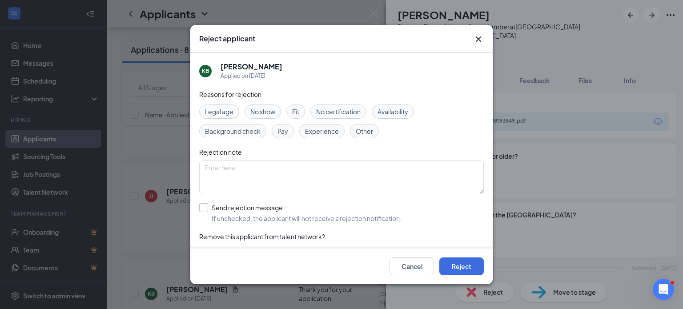
click at [202, 208] on input "Send rejection message If unchecked, the applicant will not receive a rejection…" at bounding box center [300, 213] width 202 height 20
checkbox input "true"
click at [460, 268] on button "Reject" at bounding box center [461, 266] width 44 height 18
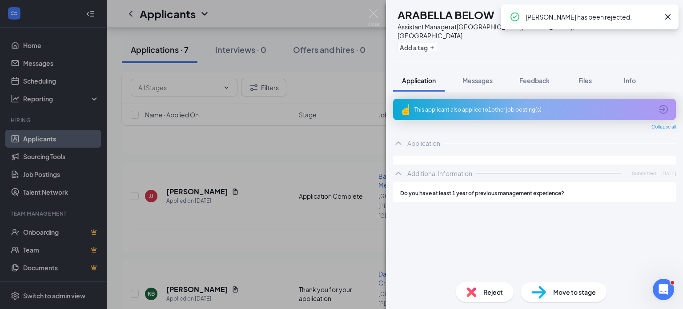
scroll to position [1461, 0]
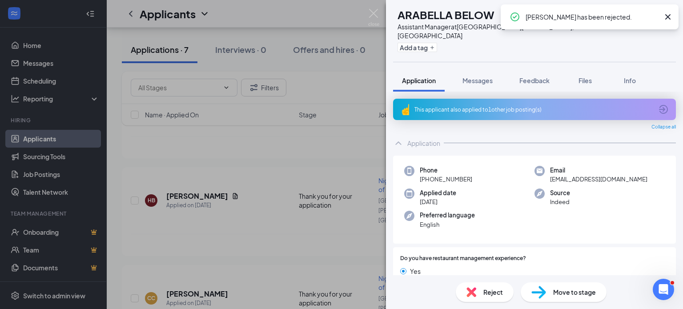
click at [475, 295] on img at bounding box center [471, 292] width 10 height 10
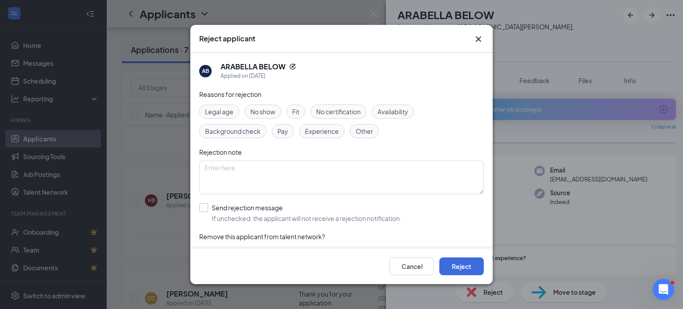
click at [206, 208] on input "Send rejection message If unchecked, the applicant will not receive a rejection…" at bounding box center [300, 213] width 202 height 20
checkbox input "true"
click at [449, 260] on button "Reject" at bounding box center [461, 266] width 44 height 18
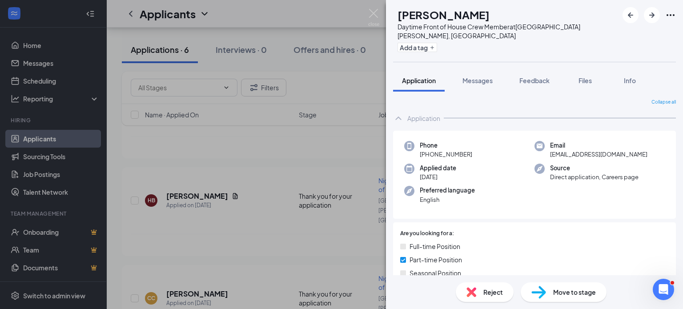
click at [470, 295] on img at bounding box center [471, 292] width 10 height 10
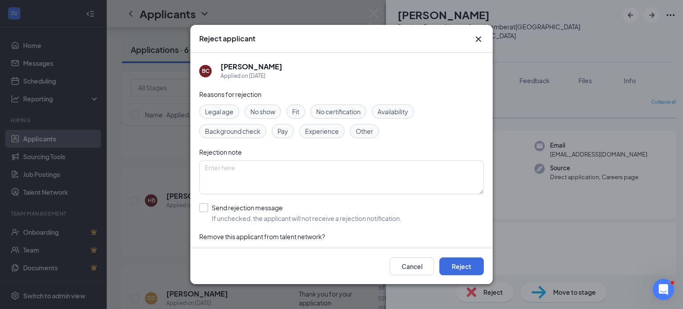
click at [208, 208] on input "Send rejection message If unchecked, the applicant will not receive a rejection…" at bounding box center [300, 213] width 202 height 20
checkbox input "true"
click at [457, 262] on button "Reject" at bounding box center [461, 266] width 44 height 18
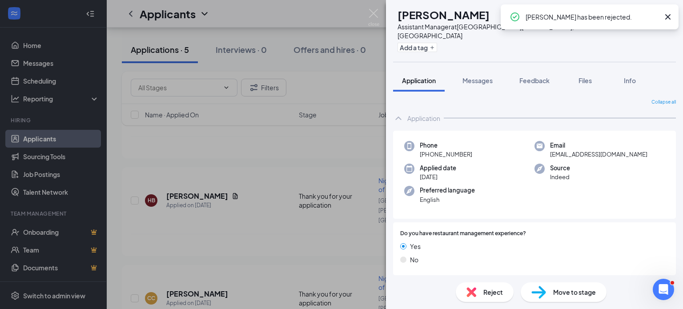
scroll to position [1333, 0]
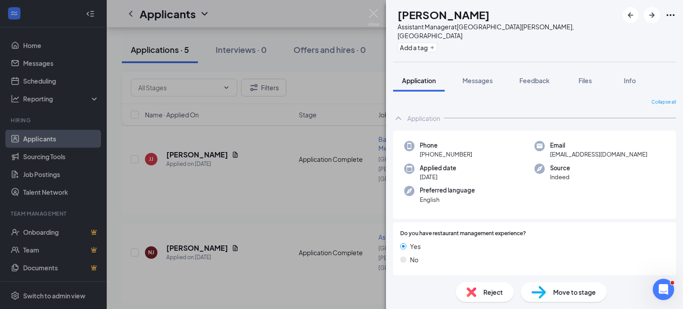
click at [480, 287] on div "Reject" at bounding box center [485, 292] width 58 height 20
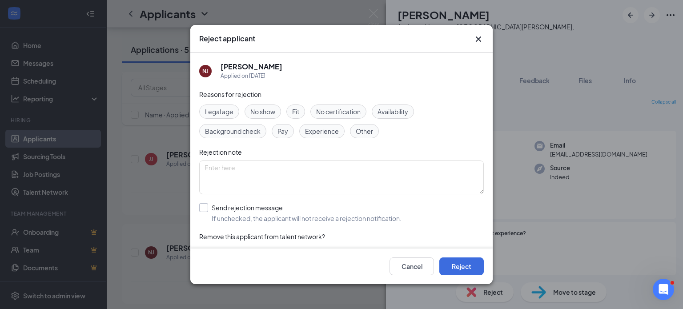
click at [204, 208] on input "Send rejection message If unchecked, the applicant will not receive a rejection…" at bounding box center [300, 213] width 202 height 20
checkbox input "true"
drag, startPoint x: 455, startPoint y: 259, endPoint x: 460, endPoint y: 261, distance: 5.2
click at [460, 261] on button "Reject" at bounding box center [461, 266] width 44 height 18
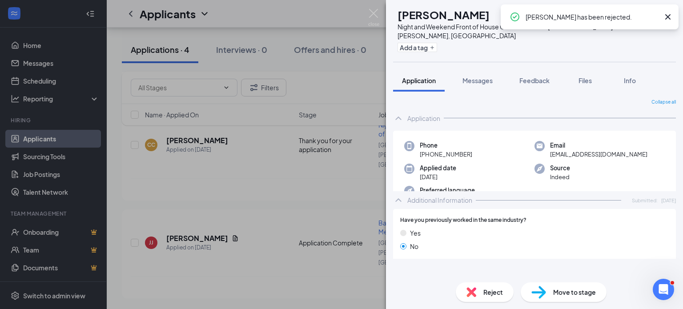
scroll to position [973, 0]
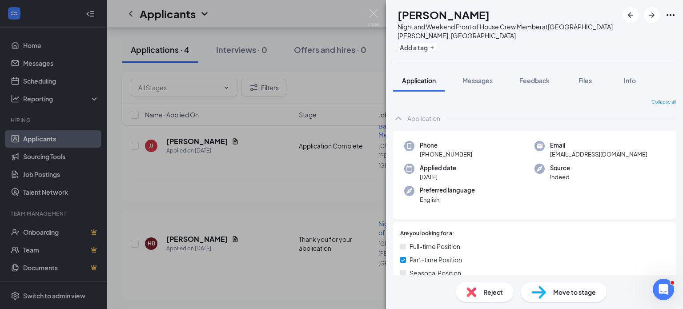
click at [476, 290] on div "Reject" at bounding box center [485, 292] width 58 height 20
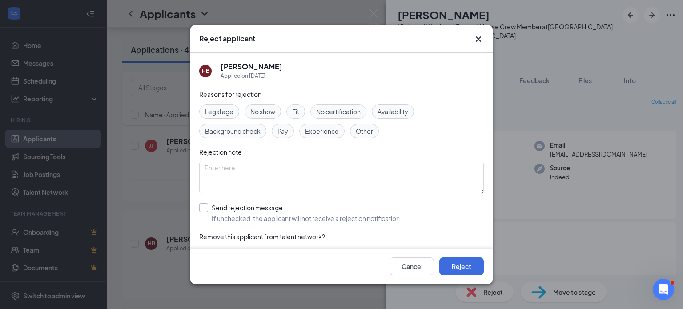
click at [204, 207] on input "Send rejection message If unchecked, the applicant will not receive a rejection…" at bounding box center [300, 213] width 202 height 20
checkbox input "true"
click at [461, 263] on button "Reject" at bounding box center [461, 266] width 44 height 18
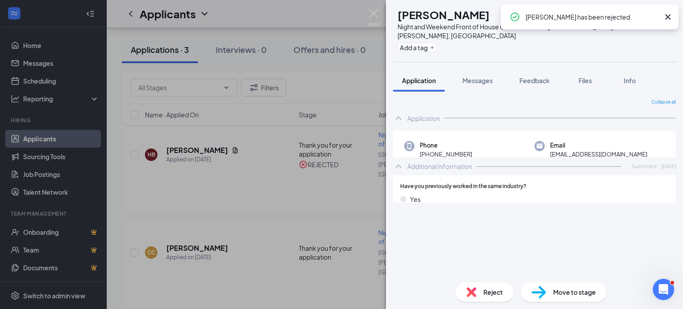
scroll to position [905, 0]
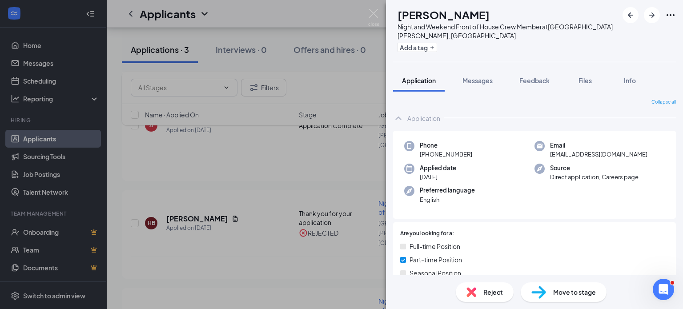
click at [484, 293] on span "Reject" at bounding box center [493, 292] width 20 height 10
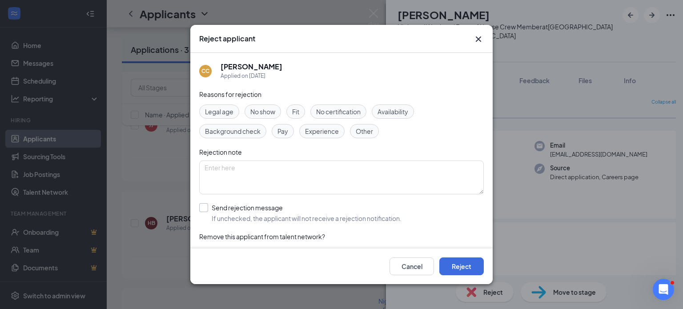
click at [206, 209] on input "Send rejection message If unchecked, the applicant will not receive a rejection…" at bounding box center [300, 213] width 202 height 20
checkbox input "true"
click at [478, 266] on button "Reject" at bounding box center [461, 266] width 44 height 18
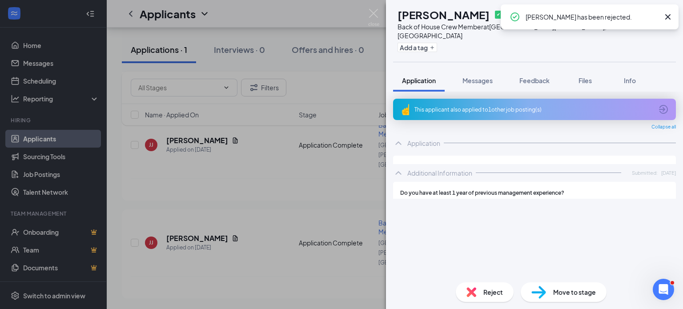
scroll to position [216, 0]
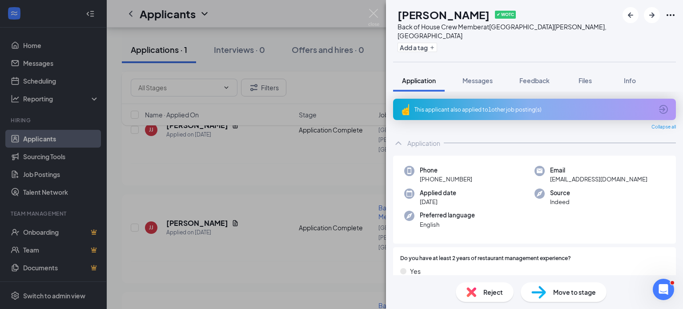
click at [137, 177] on div "[PERSON_NAME] [PERSON_NAME] ✔ WOTC Back of House Crew Member at [GEOGRAPHIC_DAT…" at bounding box center [341, 154] width 683 height 309
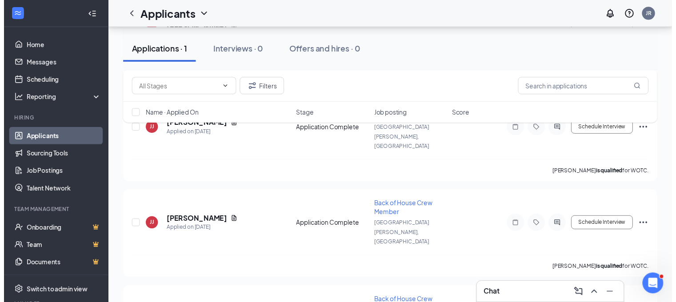
scroll to position [223, 0]
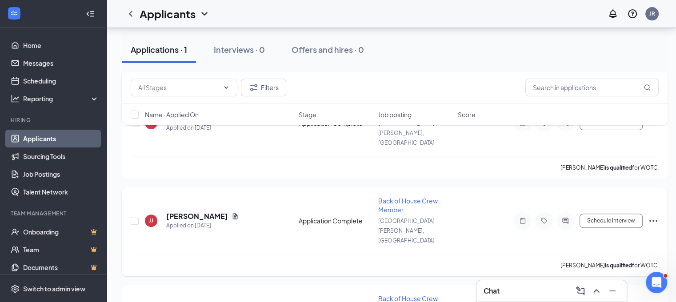
click at [655, 216] on icon "Ellipses" at bounding box center [653, 221] width 11 height 11
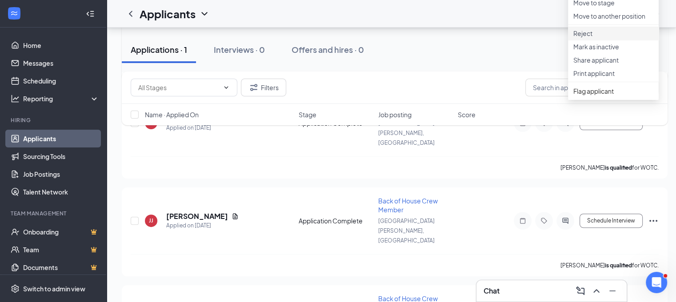
click at [583, 38] on p "Reject" at bounding box center [613, 33] width 80 height 9
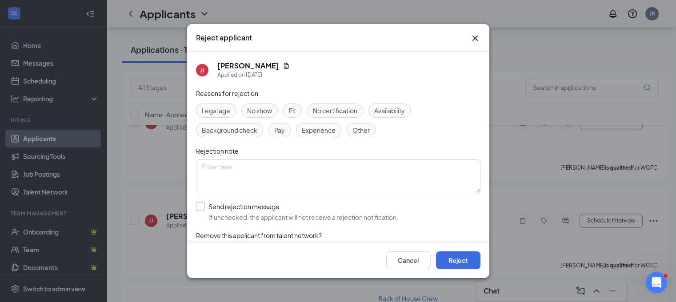
click at [200, 207] on input "Send rejection message If unchecked, the applicant will not receive a rejection…" at bounding box center [297, 212] width 202 height 20
checkbox input "true"
click at [474, 267] on button "Reject" at bounding box center [458, 261] width 44 height 18
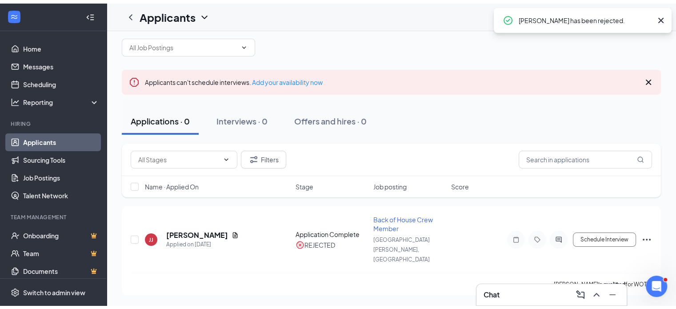
scroll to position [0, 0]
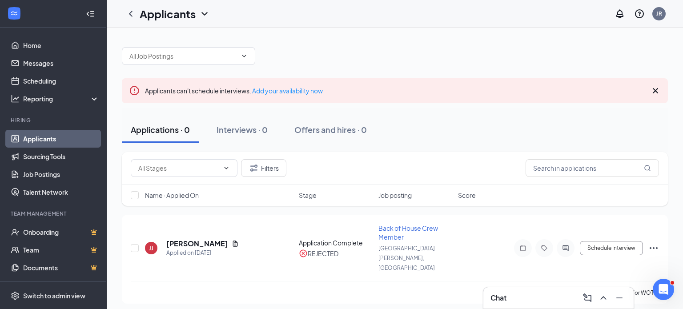
click at [146, 134] on div "Applications · 0" at bounding box center [160, 129] width 59 height 11
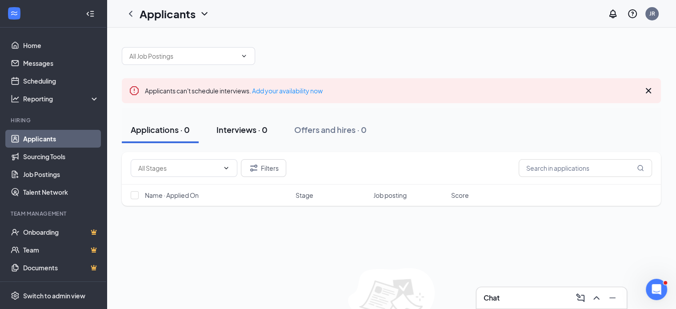
click at [249, 127] on div "Interviews · 0" at bounding box center [241, 129] width 51 height 11
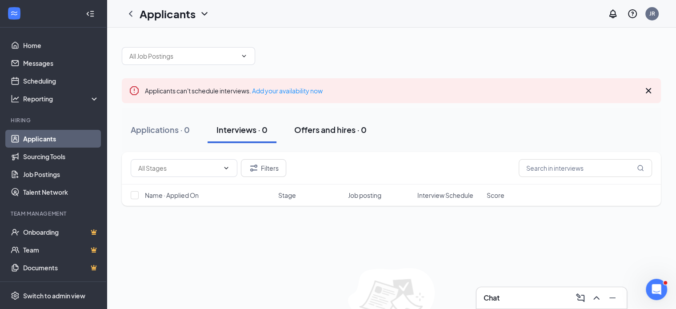
click at [339, 128] on div "Offers and hires · 0" at bounding box center [330, 129] width 72 height 11
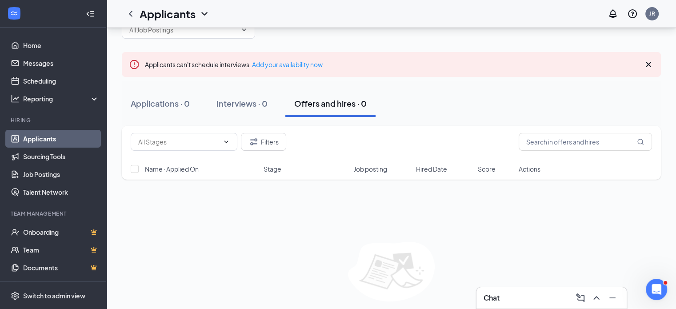
scroll to position [11, 0]
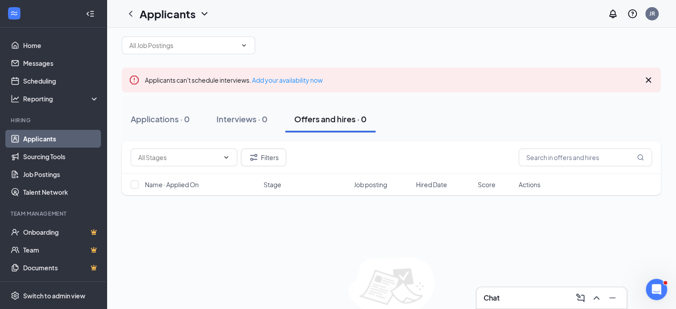
click at [521, 182] on span "Actions" at bounding box center [530, 184] width 22 height 9
click at [526, 188] on div "Name · Applied On Stage Job posting Hired Date Score Actions" at bounding box center [391, 184] width 539 height 21
click at [526, 182] on span "Actions" at bounding box center [530, 184] width 22 height 9
click at [532, 154] on input "text" at bounding box center [585, 157] width 133 height 18
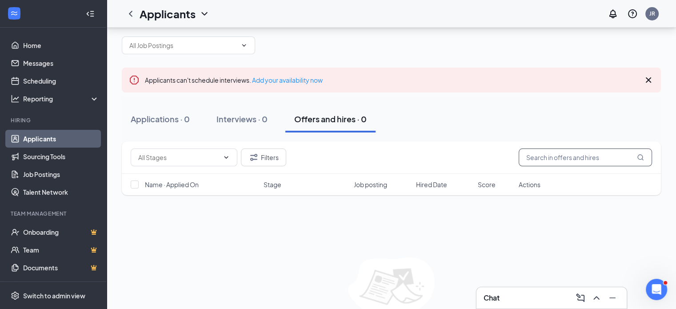
scroll to position [55, 0]
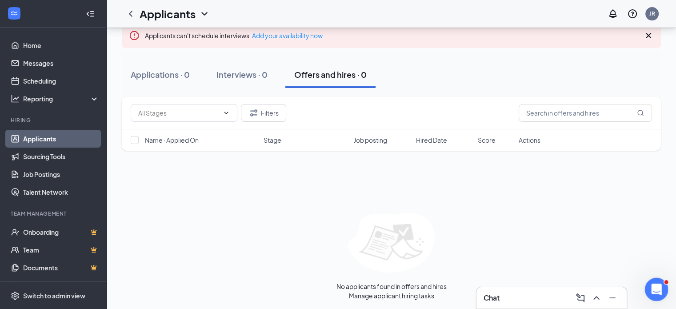
click at [662, 285] on div "Open Intercom Messenger" at bounding box center [654, 287] width 29 height 29
